Goal: Register for event/course

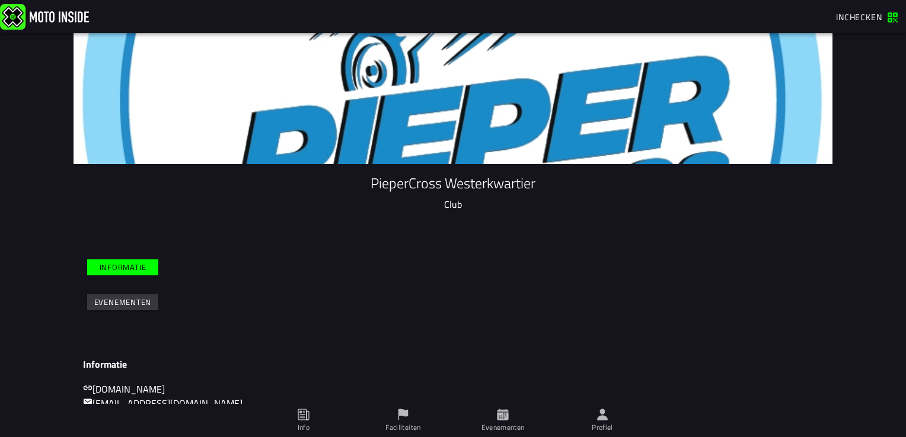
click at [365, 326] on ion-row "Informatie Evenementen" at bounding box center [453, 285] width 734 height 85
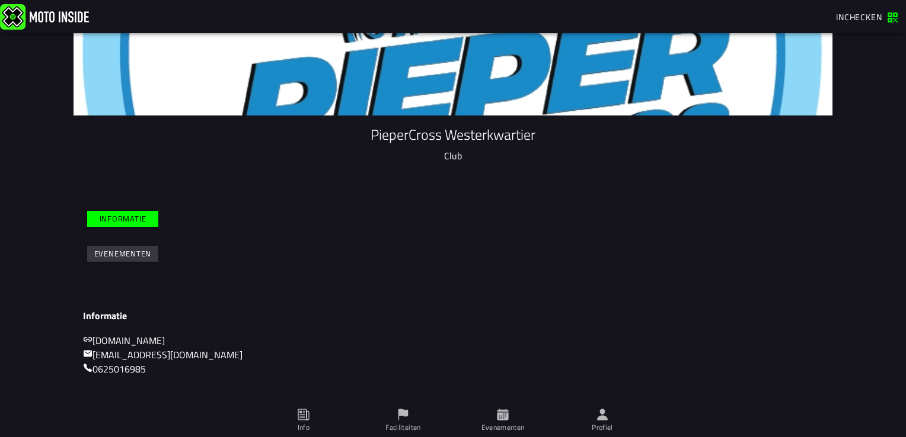
scroll to position [39, 0]
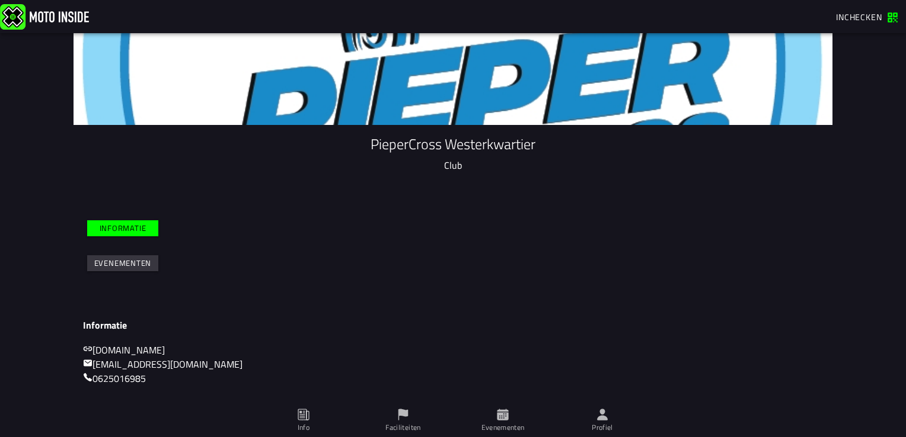
click at [0, 0] on slot "Informatie" at bounding box center [0, 0] width 0 height 0
click at [0, 0] on slot "Evenementen" at bounding box center [0, 0] width 0 height 0
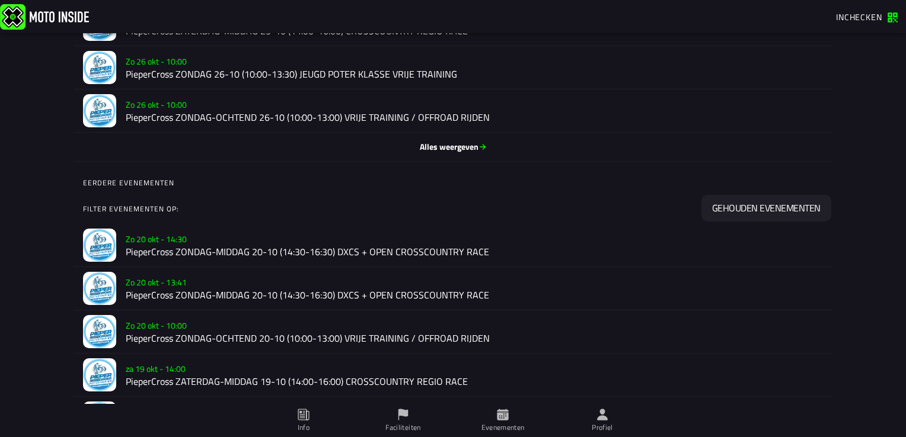
scroll to position [478, 0]
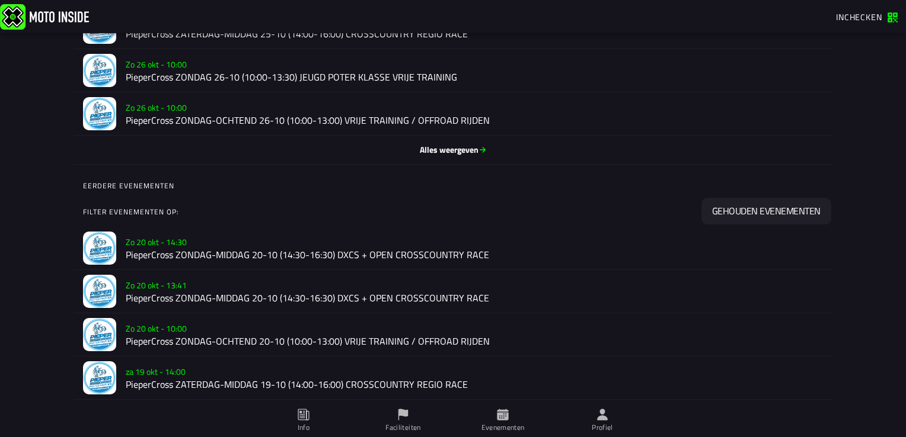
click at [443, 151] on font "Alles weergeven" at bounding box center [449, 150] width 59 height 12
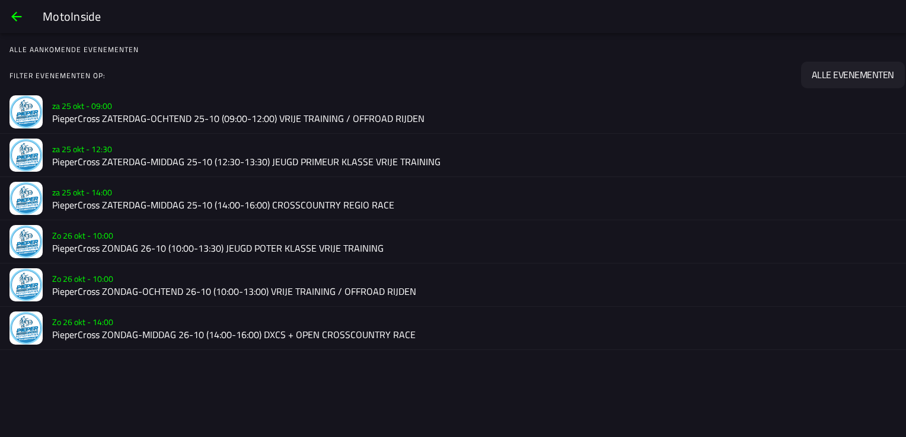
click at [300, 117] on h2 "PieperCross ZATERDAG-OCHTEND 25-10 (09:00-12:00) VRIJE TRAINING / OFFROAD RIJDEN" at bounding box center [474, 118] width 844 height 11
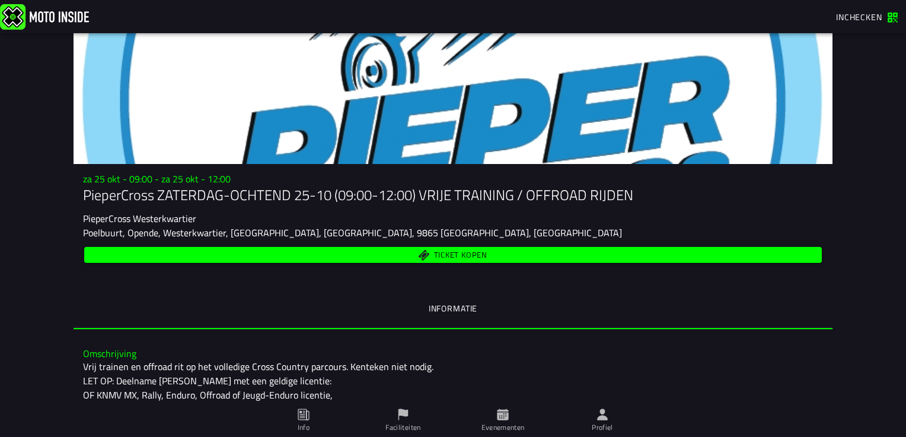
click at [756, 383] on div "Vrij trainen en offroad rit op het volledige Cross Country parcours. Kenteken n…" at bounding box center [453, 424] width 740 height 128
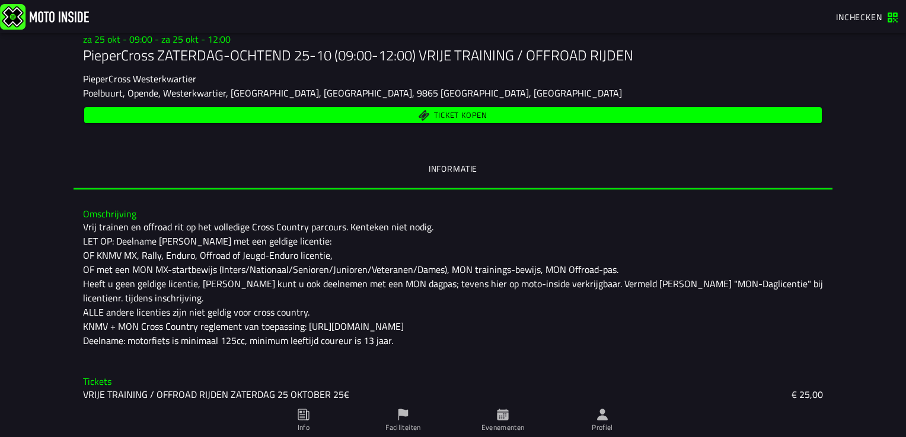
scroll to position [187, 0]
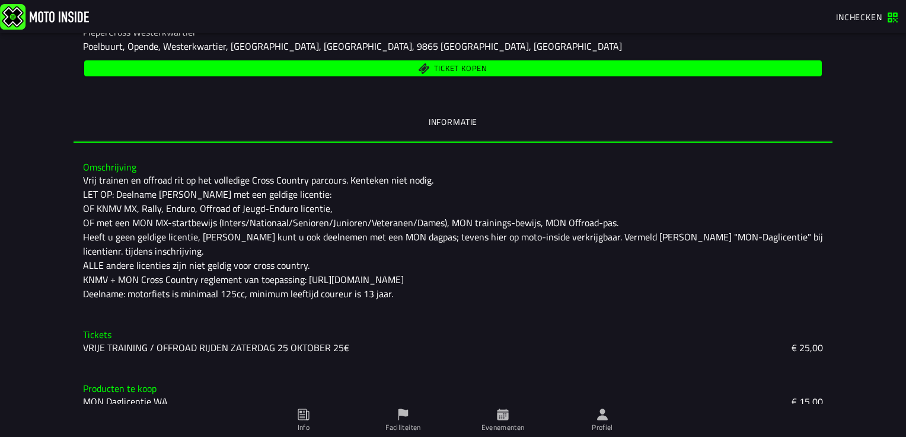
click at [884, 421] on ion-tab-bar "Info Faciliteiten Evenementen Profiel" at bounding box center [453, 420] width 906 height 33
click at [0, 0] on slot "VRIJE TRAINING / OFFROAD RIJDEN ZATERDAG 25 OKTOBER 25€" at bounding box center [0, 0] width 0 height 0
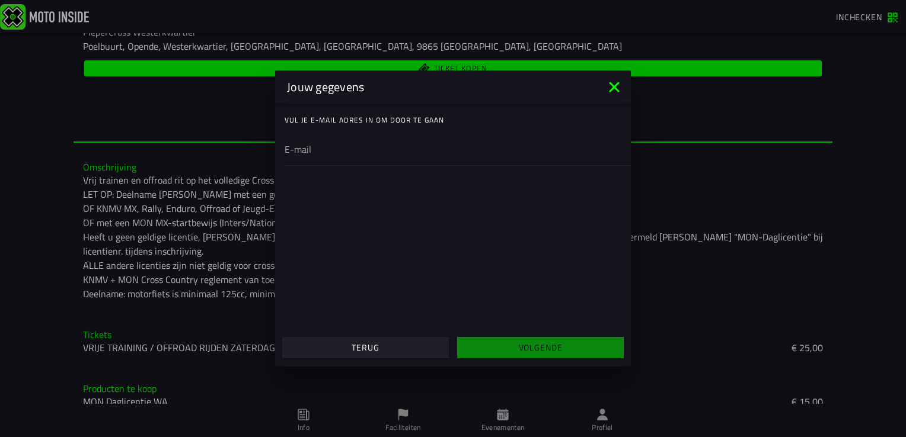
click at [615, 88] on icon at bounding box center [614, 87] width 10 height 10
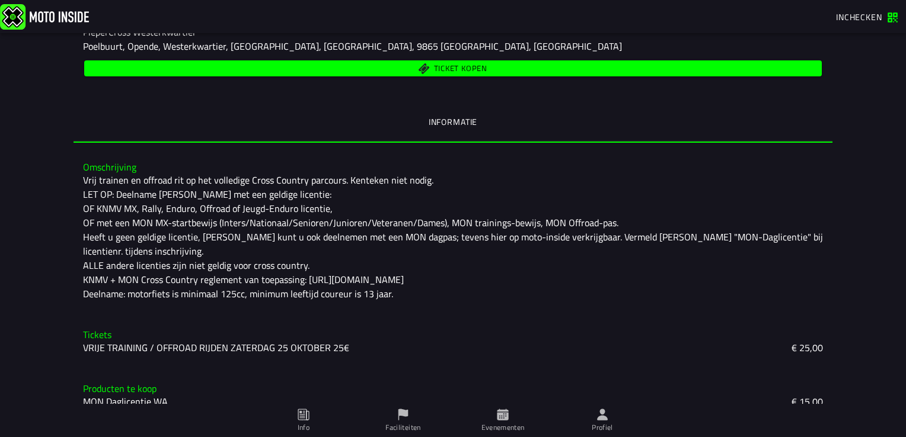
click at [859, 17] on span "Inchecken" at bounding box center [859, 17] width 46 height 12
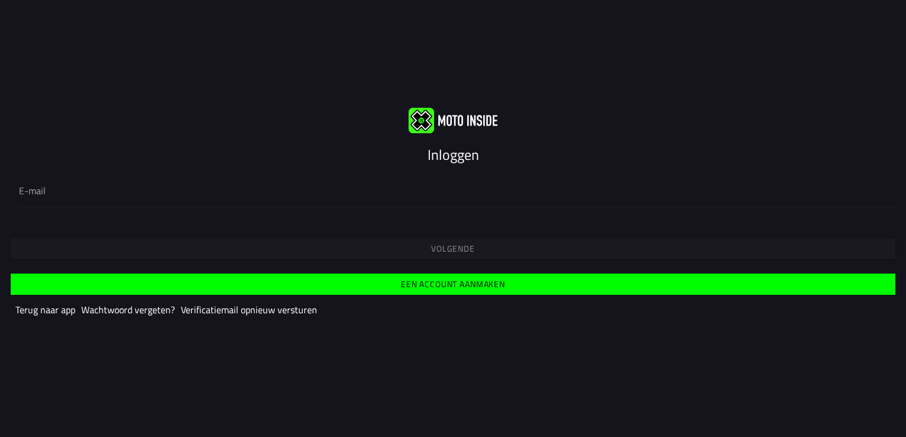
click at [455, 248] on div "Volgende" at bounding box center [453, 238] width 906 height 43
click at [0, 0] on slot "Een account aanmaken" at bounding box center [0, 0] width 0 height 0
